Goal: Book appointment/travel/reservation

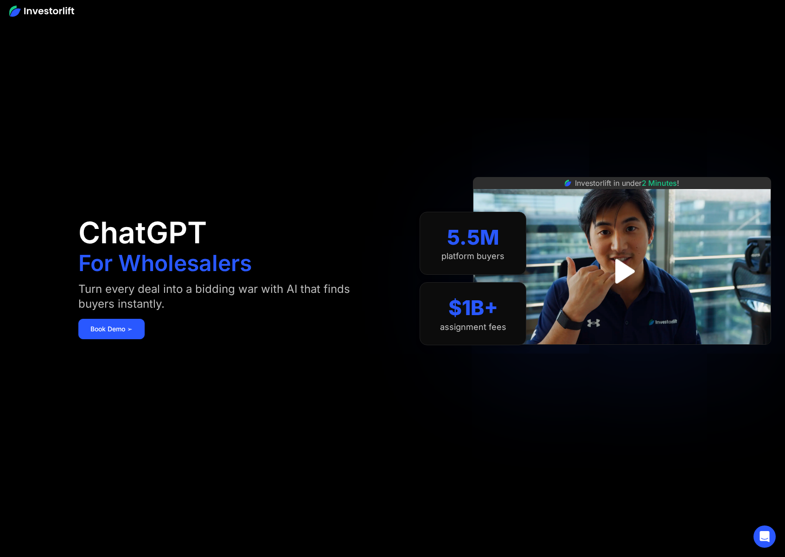
click at [62, 11] on img at bounding box center [41, 11] width 65 height 11
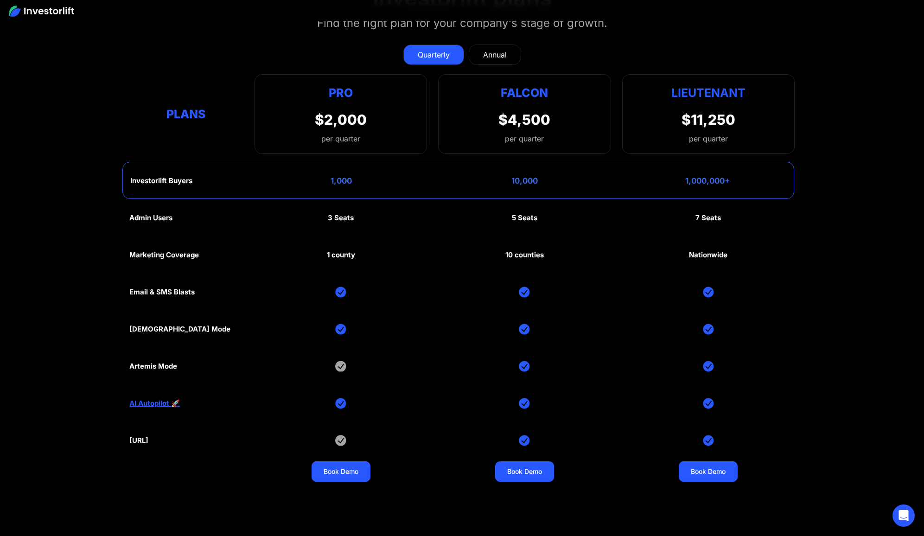
scroll to position [4316, 0]
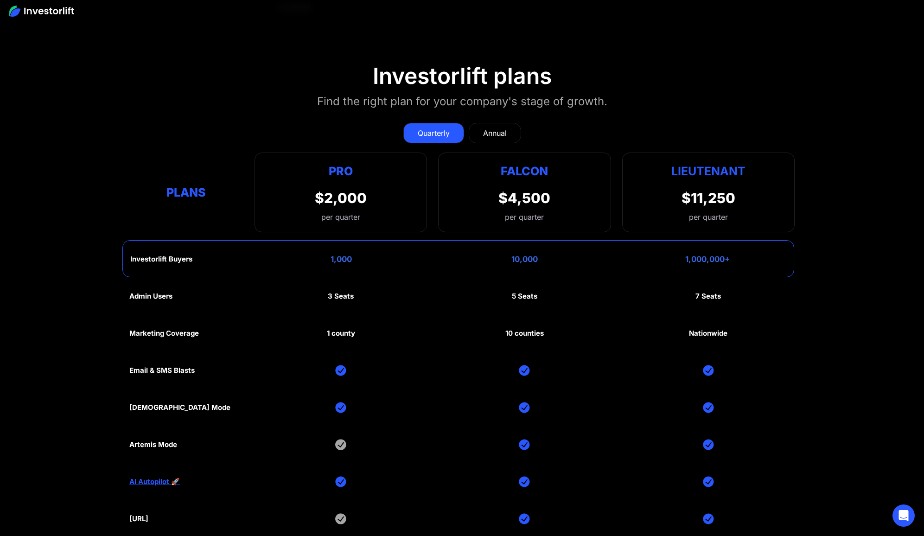
click at [511, 134] on link "Annual" at bounding box center [495, 133] width 52 height 20
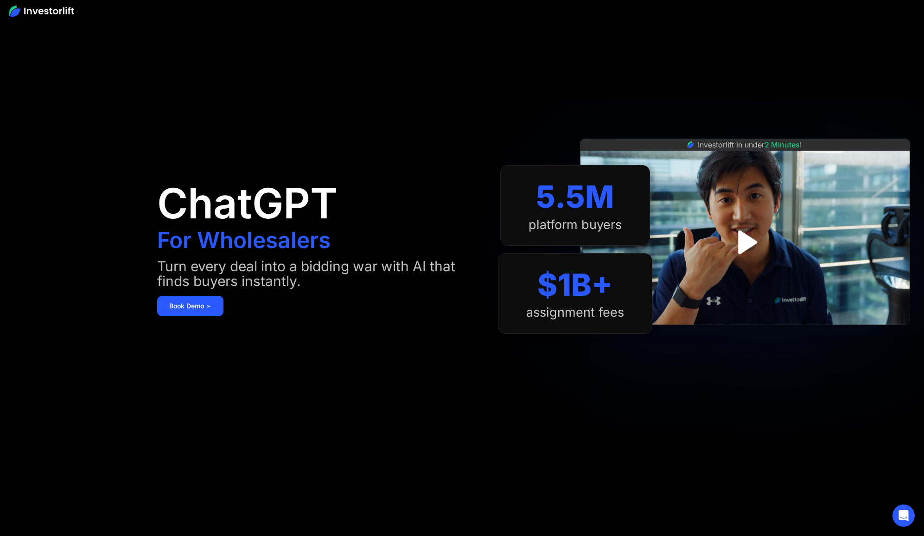
scroll to position [0, 0]
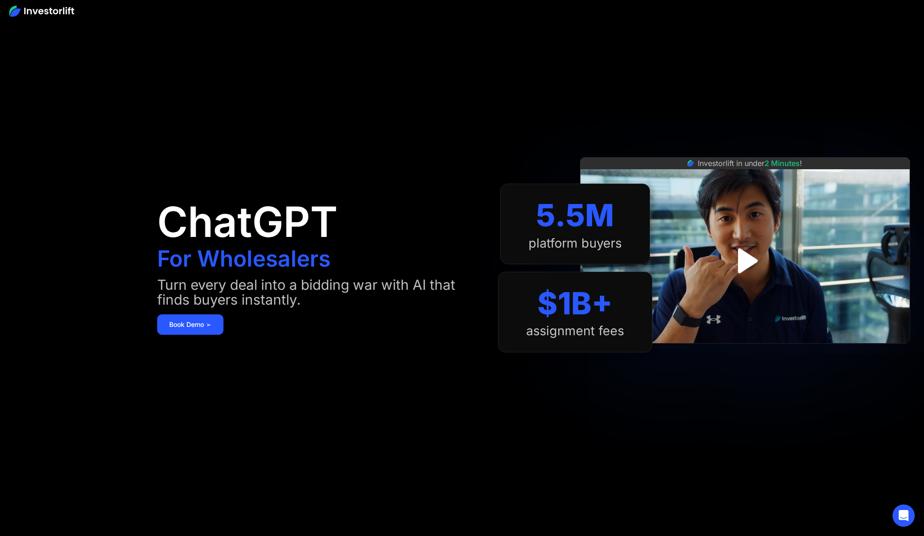
click at [54, 10] on img at bounding box center [41, 11] width 65 height 11
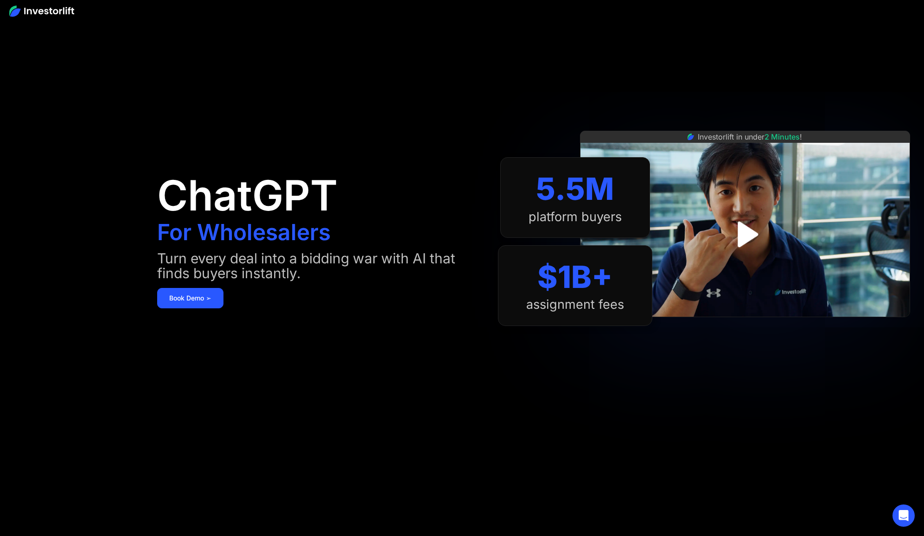
scroll to position [29, 0]
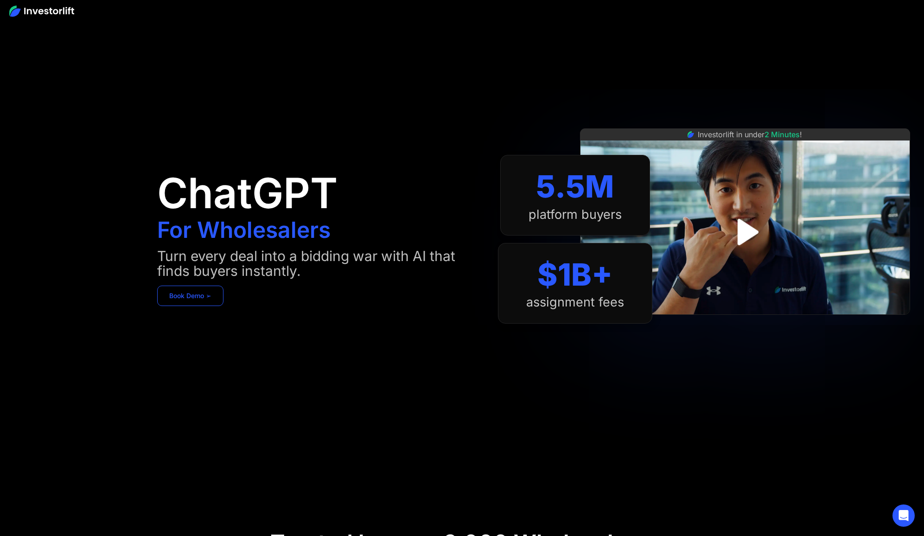
click at [200, 301] on link "Book Demo ➢" at bounding box center [190, 296] width 66 height 20
